Goal: Check status: Check status

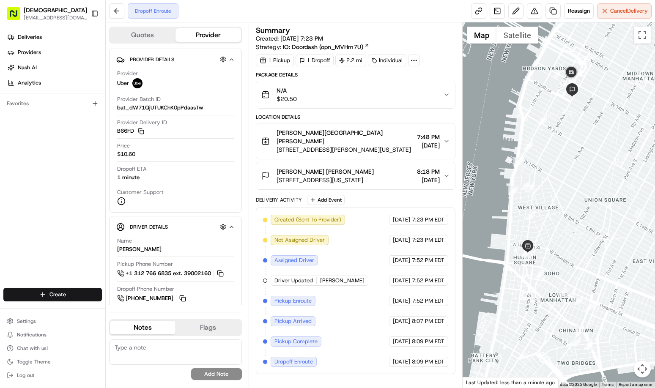
drag, startPoint x: 579, startPoint y: 285, endPoint x: 568, endPoint y: 280, distance: 13.1
click at [568, 280] on div at bounding box center [559, 204] width 192 height 365
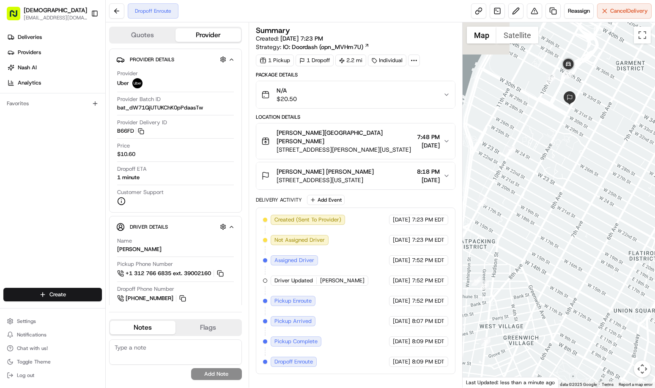
drag, startPoint x: 594, startPoint y: 73, endPoint x: 582, endPoint y: 224, distance: 151.5
click at [582, 224] on div at bounding box center [559, 204] width 192 height 365
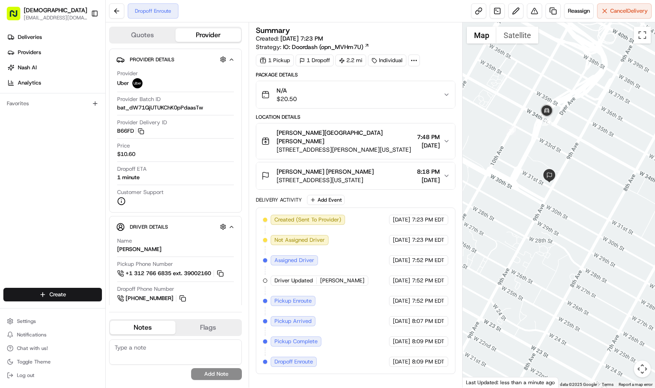
drag, startPoint x: 566, startPoint y: 172, endPoint x: 566, endPoint y: 199, distance: 27.1
click at [566, 199] on div at bounding box center [559, 204] width 192 height 365
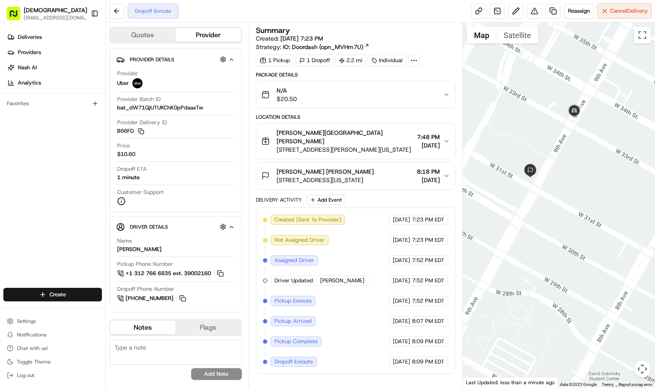
drag, startPoint x: 590, startPoint y: 228, endPoint x: 552, endPoint y: 212, distance: 41.0
click at [552, 212] on div at bounding box center [559, 204] width 192 height 365
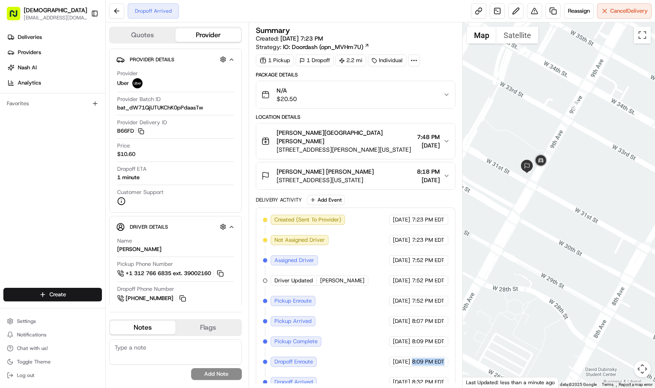
drag, startPoint x: 412, startPoint y: 353, endPoint x: 444, endPoint y: 353, distance: 32.6
click at [444, 358] on span "8:09 PM EDT" at bounding box center [428, 362] width 33 height 8
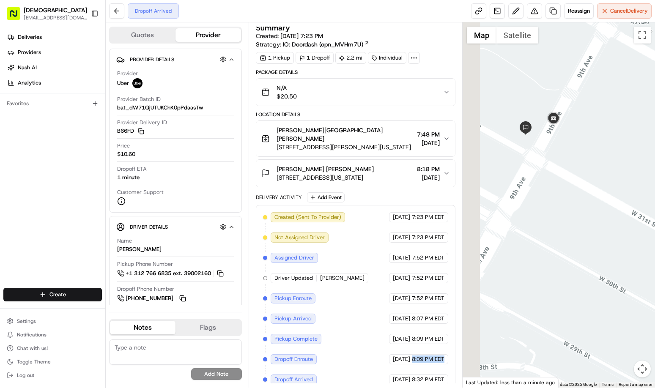
drag, startPoint x: 525, startPoint y: 212, endPoint x: 560, endPoint y: 195, distance: 38.8
click at [560, 197] on div at bounding box center [559, 204] width 192 height 365
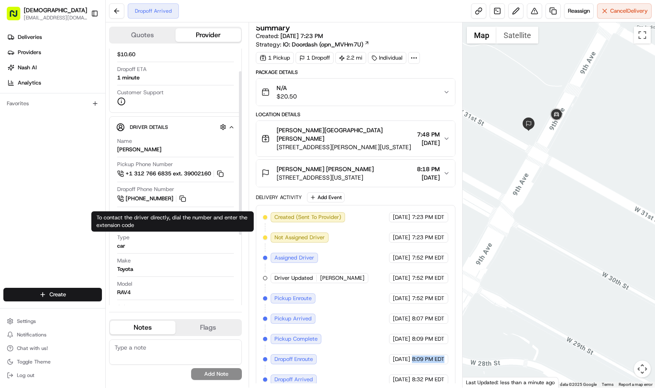
scroll to position [127, 0]
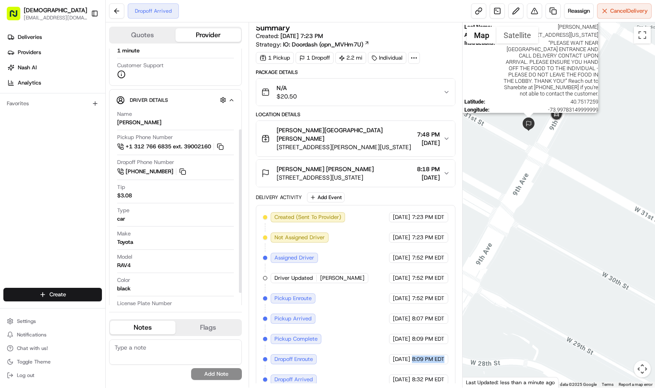
click at [533, 126] on img at bounding box center [529, 125] width 14 height 14
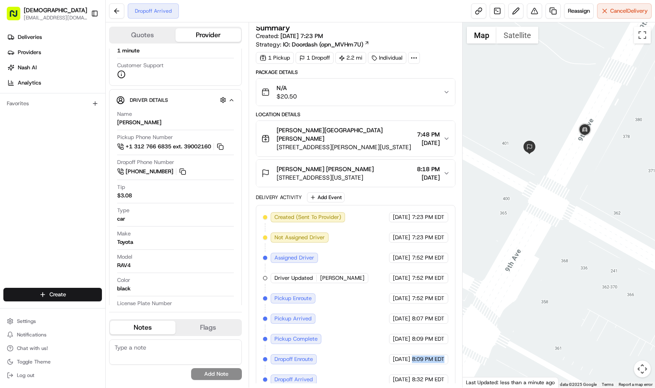
drag, startPoint x: 563, startPoint y: 111, endPoint x: 535, endPoint y: 223, distance: 115.5
click at [558, 245] on div at bounding box center [559, 204] width 192 height 365
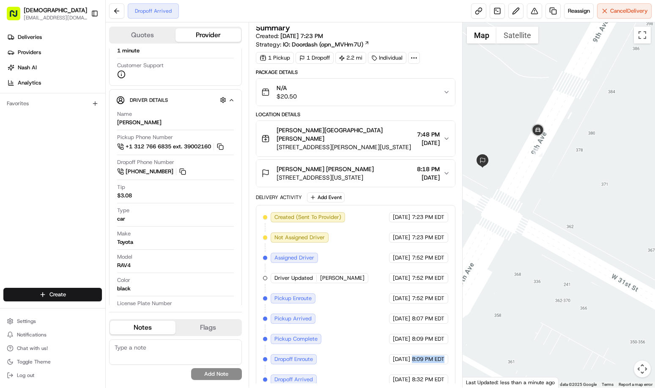
drag, startPoint x: 573, startPoint y: 220, endPoint x: 529, endPoint y: 197, distance: 49.6
click at [529, 197] on div at bounding box center [559, 204] width 192 height 365
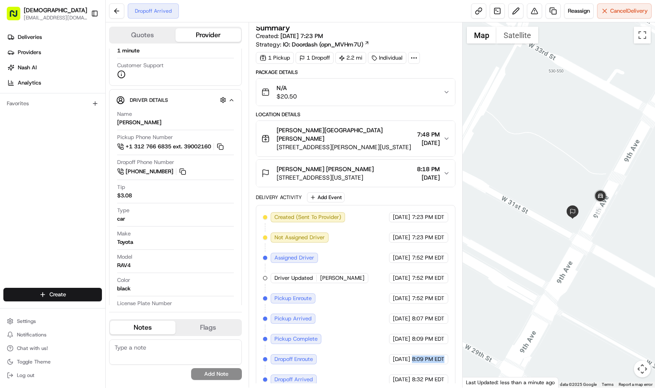
drag, startPoint x: 560, startPoint y: 233, endPoint x: 594, endPoint y: 245, distance: 36.1
click at [594, 245] on div at bounding box center [559, 204] width 192 height 365
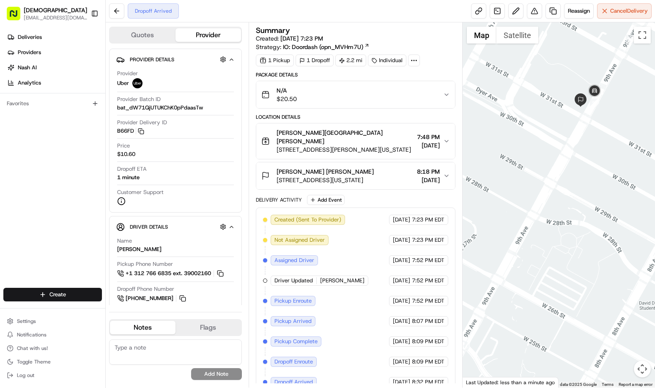
drag, startPoint x: 603, startPoint y: 54, endPoint x: 591, endPoint y: 162, distance: 108.1
click at [595, 162] on div at bounding box center [559, 204] width 192 height 365
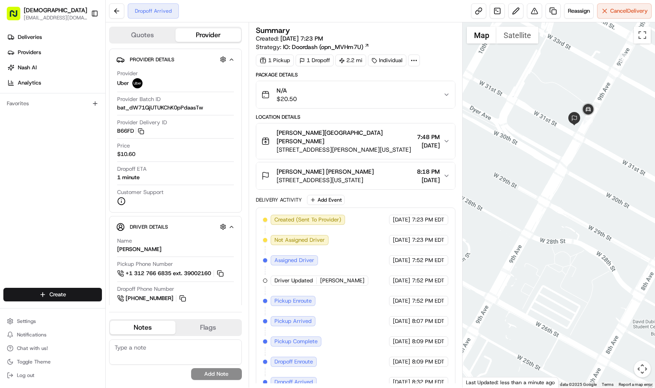
drag, startPoint x: 565, startPoint y: 151, endPoint x: 557, endPoint y: 175, distance: 25.7
click at [557, 175] on div at bounding box center [559, 204] width 192 height 365
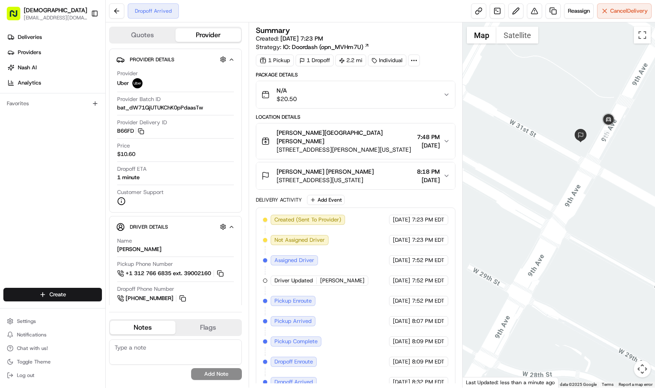
drag, startPoint x: 557, startPoint y: 165, endPoint x: 564, endPoint y: 188, distance: 24.1
click at [564, 188] on div at bounding box center [559, 204] width 192 height 365
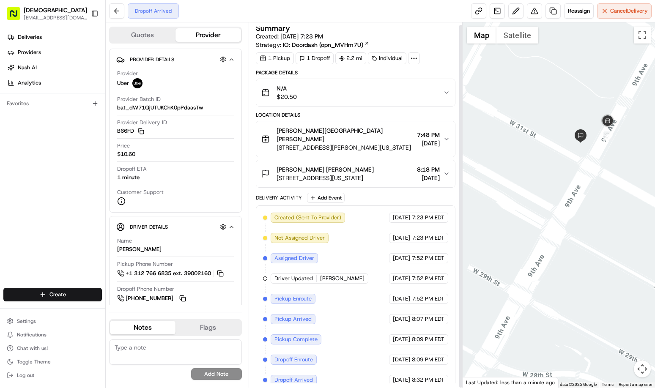
scroll to position [3, 0]
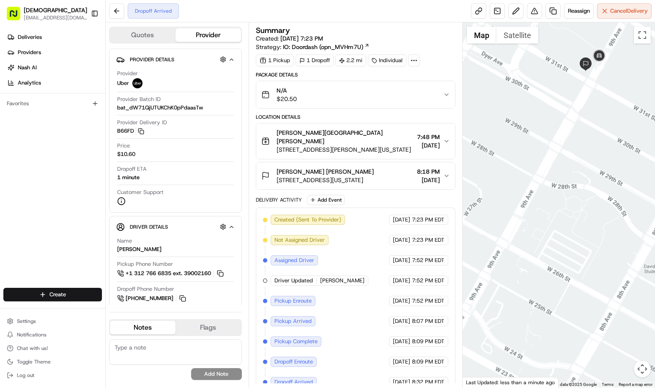
drag, startPoint x: 609, startPoint y: 91, endPoint x: 598, endPoint y: 219, distance: 128.6
click at [598, 219] on div at bounding box center [559, 204] width 192 height 365
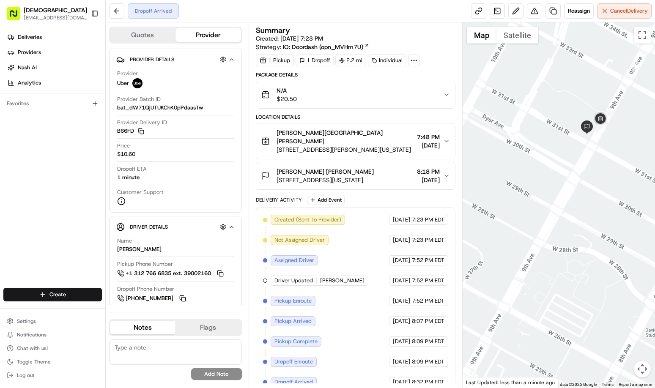
drag, startPoint x: 610, startPoint y: 115, endPoint x: 612, endPoint y: 162, distance: 47.0
click at [612, 162] on div at bounding box center [559, 204] width 192 height 365
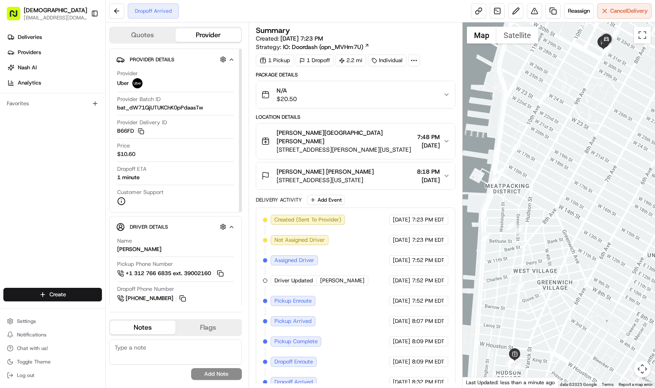
scroll to position [3, 0]
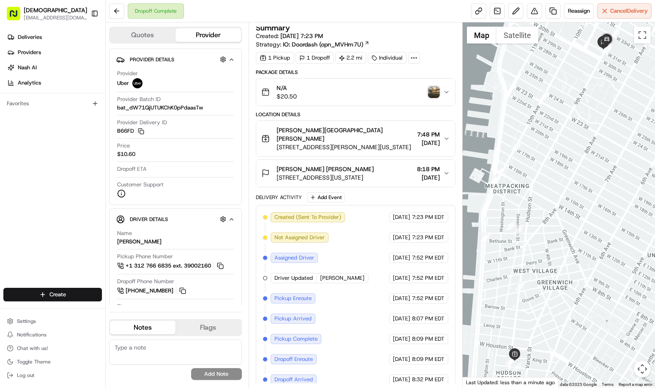
click at [431, 89] on img "button" at bounding box center [434, 92] width 12 height 12
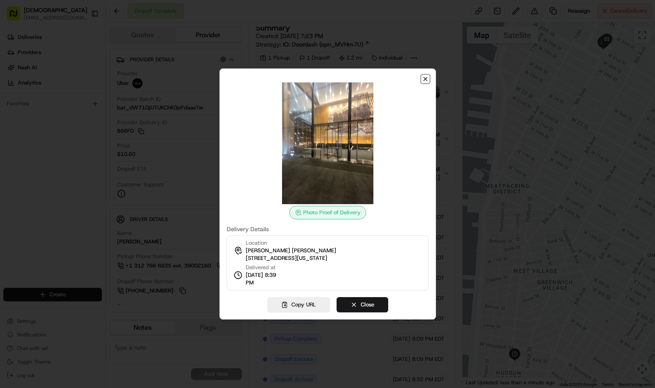
click at [425, 77] on icon "button" at bounding box center [425, 79] width 7 height 7
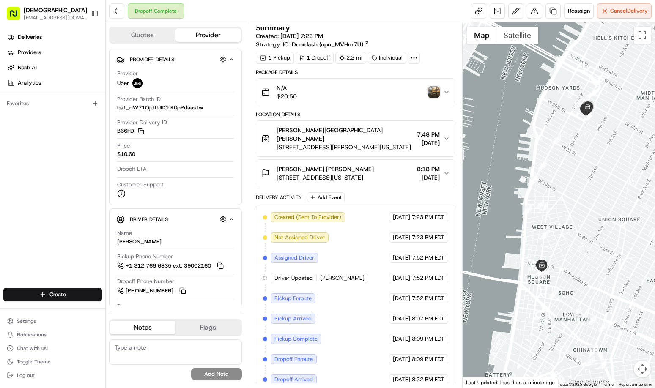
drag, startPoint x: 597, startPoint y: 216, endPoint x: 582, endPoint y: 230, distance: 20.3
click at [582, 230] on div at bounding box center [559, 204] width 192 height 365
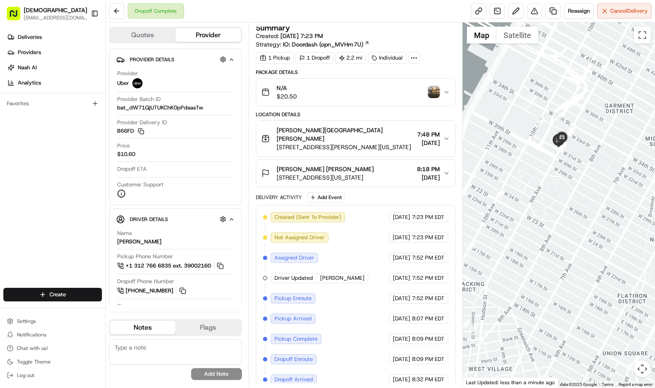
drag, startPoint x: 588, startPoint y: 217, endPoint x: 572, endPoint y: 282, distance: 67.1
click at [572, 282] on div at bounding box center [559, 204] width 192 height 365
